Goal: Transaction & Acquisition: Purchase product/service

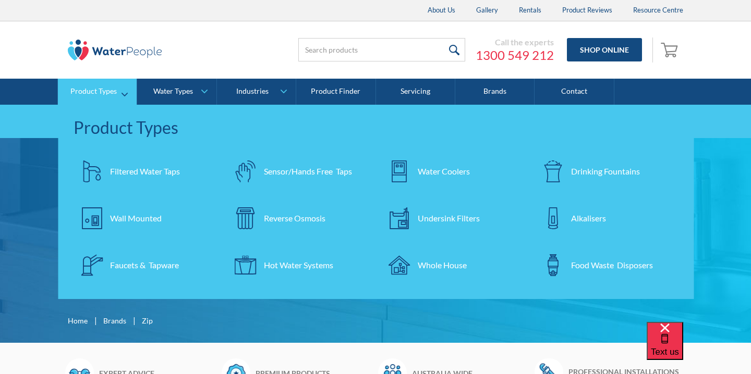
click at [139, 172] on div "Filtered Water Taps" at bounding box center [145, 171] width 70 height 13
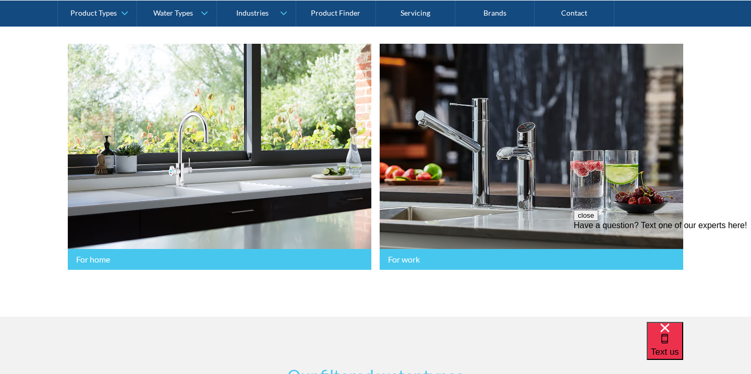
click at [598, 221] on button "close" at bounding box center [586, 215] width 25 height 11
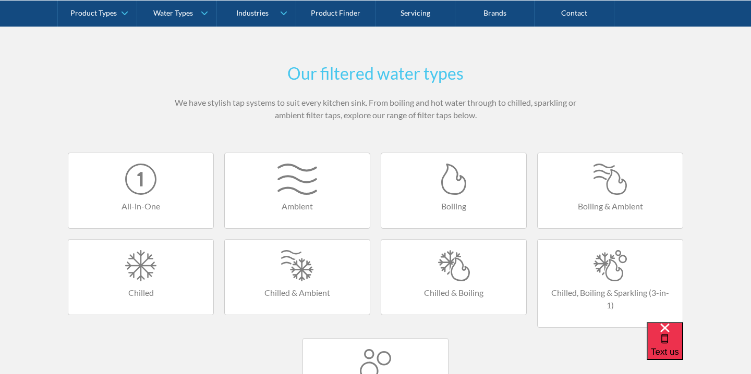
scroll to position [571, 0]
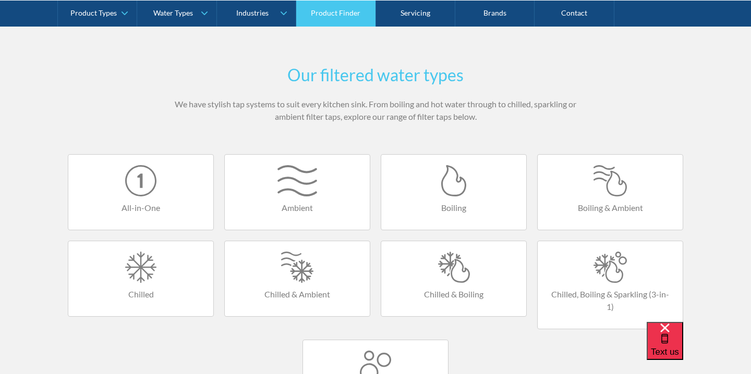
click at [356, 11] on link "Product Finder" at bounding box center [335, 13] width 79 height 26
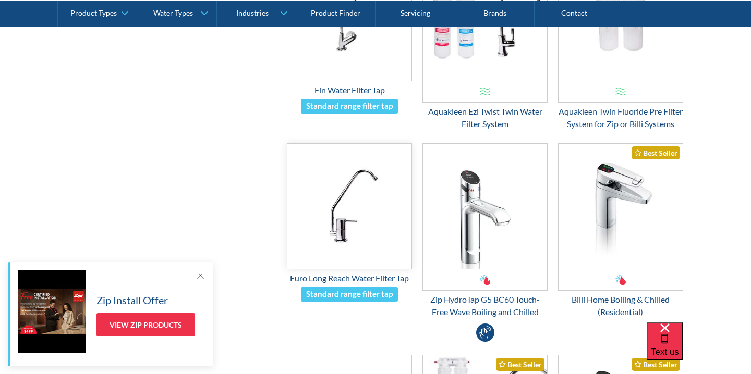
scroll to position [708, 0]
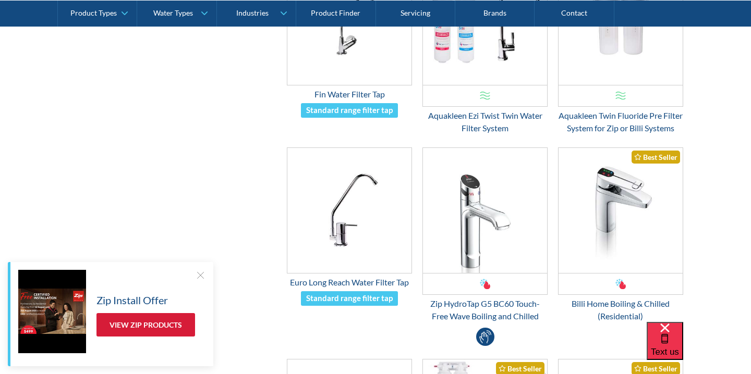
click at [124, 333] on link "View Zip Products" at bounding box center [145, 324] width 99 height 23
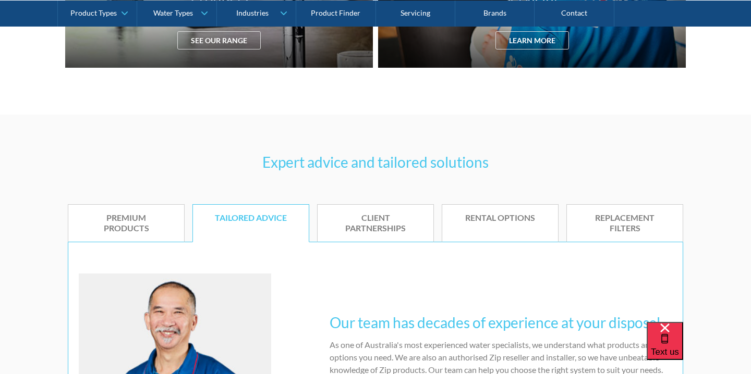
scroll to position [520, 0]
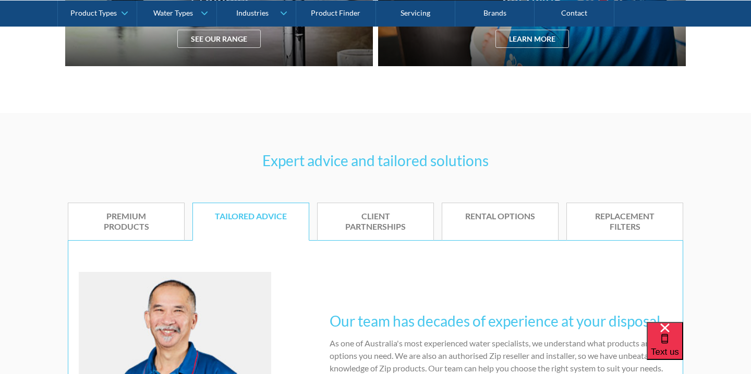
click at [366, 162] on h3 "Expert advice and tailored solutions" at bounding box center [375, 161] width 615 height 22
click at [383, 163] on h3 "Expert advice and tailored solutions" at bounding box center [375, 161] width 615 height 22
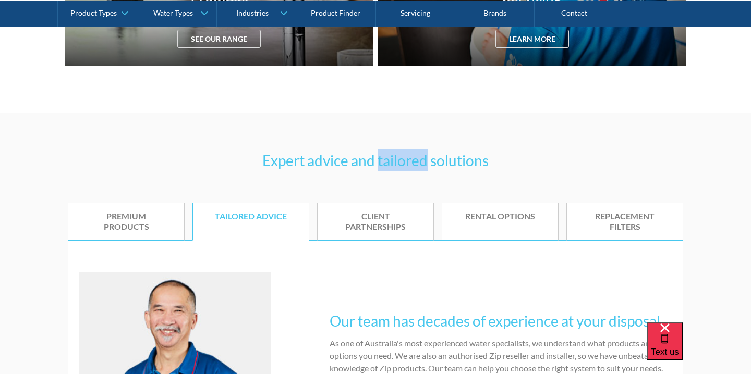
click at [383, 163] on h3 "Expert advice and tailored solutions" at bounding box center [375, 161] width 615 height 22
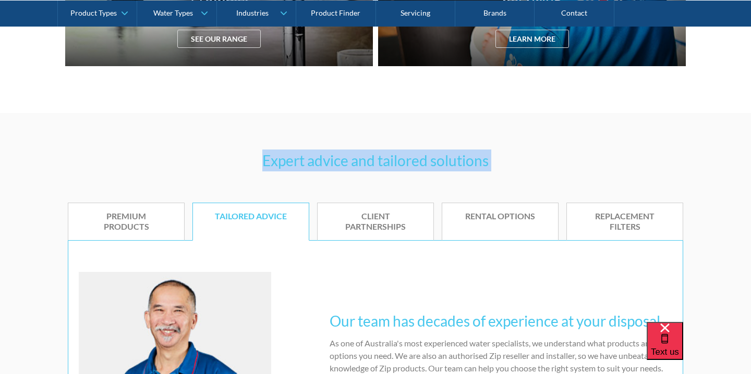
click at [383, 163] on h3 "Expert advice and tailored solutions" at bounding box center [375, 161] width 615 height 22
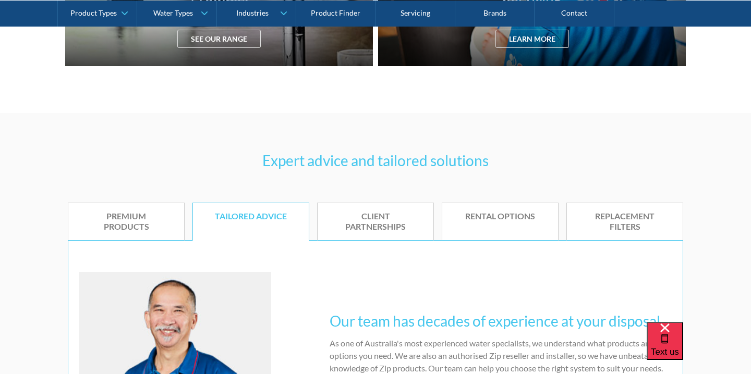
click at [383, 163] on h3 "Expert advice and tailored solutions" at bounding box center [375, 161] width 615 height 22
click at [384, 182] on div "Expert advice and tailored solutions Premium products Tailored advice Client pa…" at bounding box center [375, 311] width 751 height 397
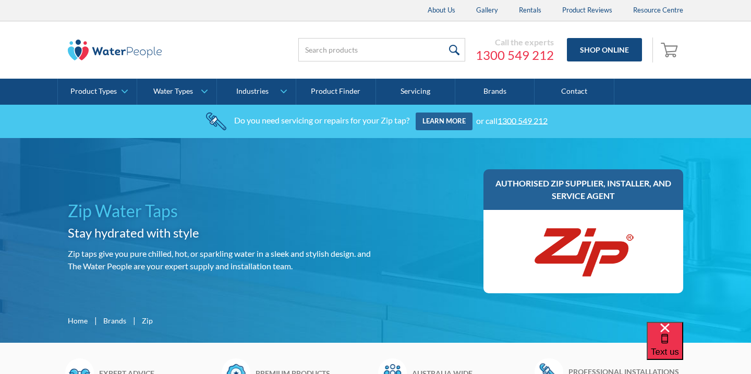
scroll to position [0, 0]
click at [272, 49] on div "Call the experts 1300 549 212 Shop Online 0 Your Cart Subtotal Pay with browser…" at bounding box center [474, 49] width 417 height 31
click at [330, 50] on input "search" at bounding box center [381, 49] width 167 height 23
